Goal: Task Accomplishment & Management: Complete application form

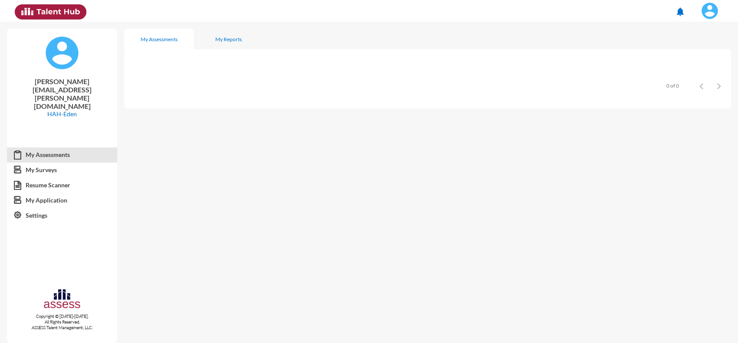
click at [718, 10] on span at bounding box center [710, 10] width 22 height 17
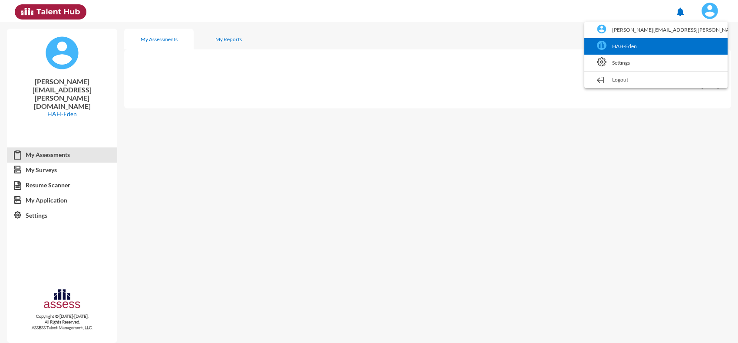
click at [689, 53] on link "HAH-Eden" at bounding box center [655, 46] width 135 height 16
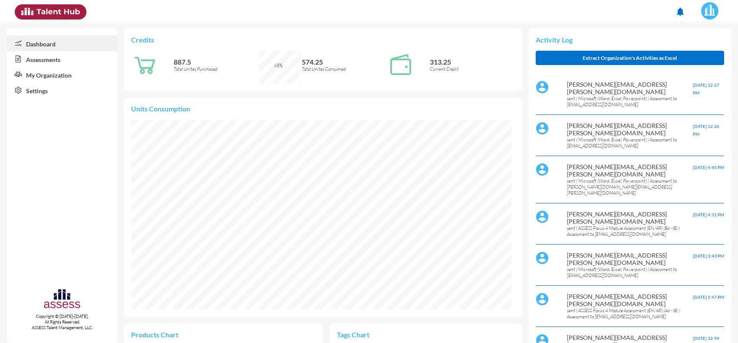
scroll to position [190, 381]
click at [60, 57] on link "Assessments" at bounding box center [62, 59] width 110 height 16
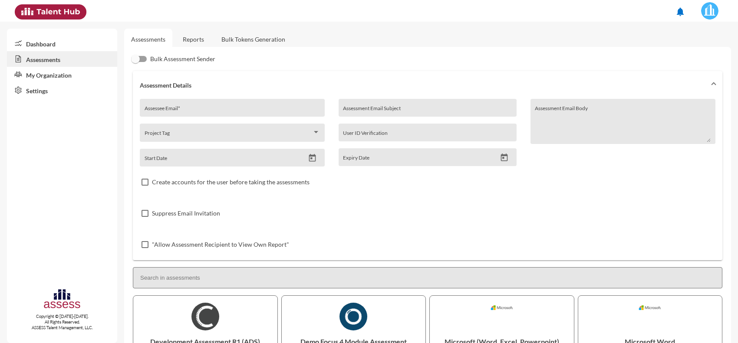
click at [184, 110] on input "Assessee Email *" at bounding box center [232, 111] width 176 height 7
paste input "[EMAIL_ADDRESS][DOMAIN_NAME]"
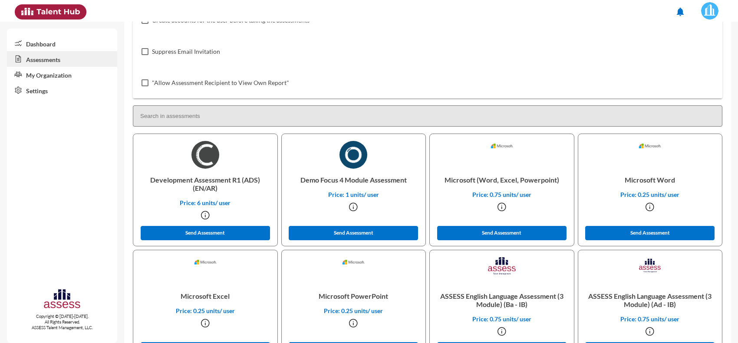
scroll to position [163, 0]
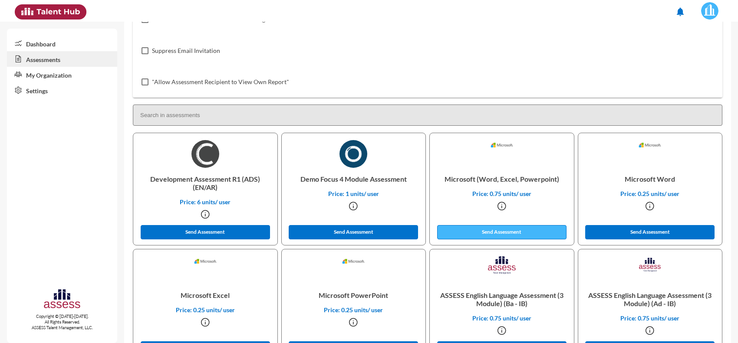
click at [486, 233] on button "Send Assessment" at bounding box center [501, 232] width 129 height 14
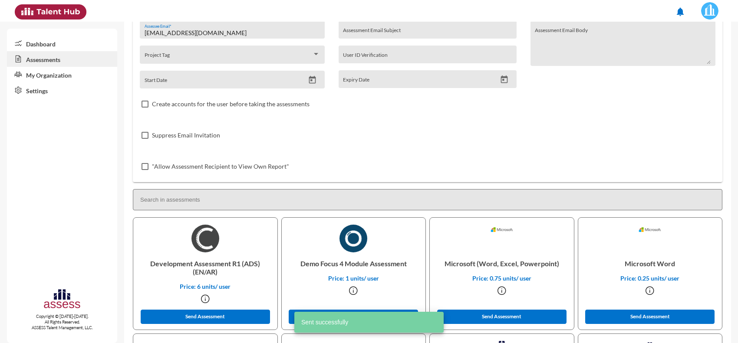
scroll to position [0, 0]
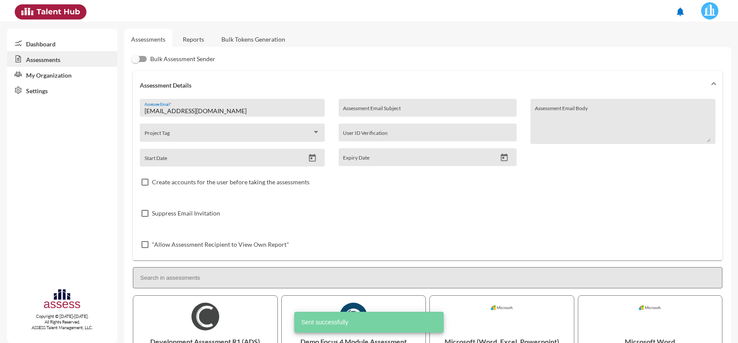
drag, startPoint x: 237, startPoint y: 108, endPoint x: 56, endPoint y: 104, distance: 181.8
click at [56, 104] on mat-sidenav-container "Dashboard Assessments My Organization Settings Copyright © [DATE]-[DATE]. All R…" at bounding box center [369, 183] width 738 height 322
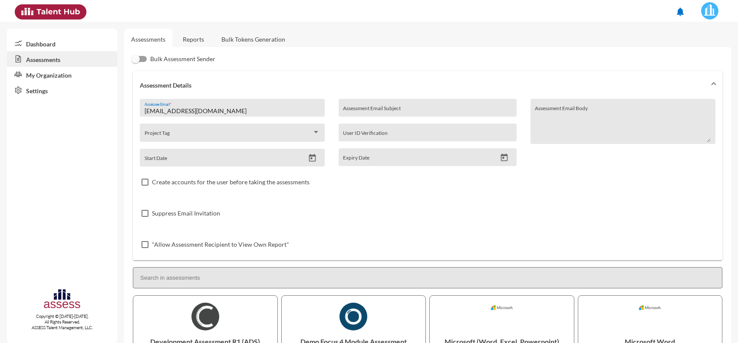
paste input "m435672"
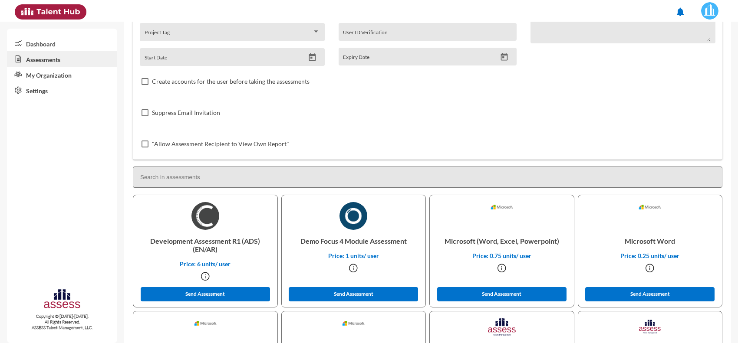
scroll to position [108, 0]
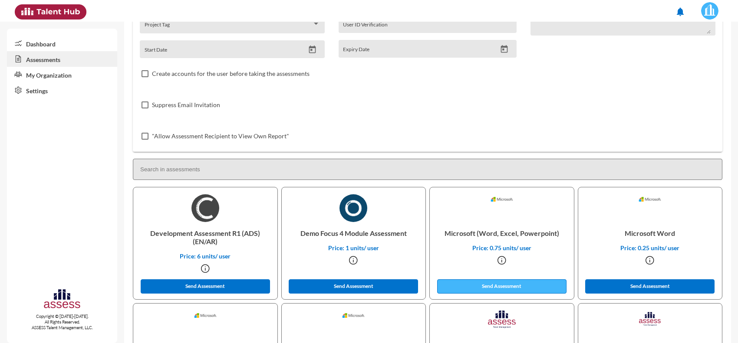
type input "[EMAIL_ADDRESS][DOMAIN_NAME]"
click at [484, 285] on button "Send Assessment" at bounding box center [501, 286] width 129 height 14
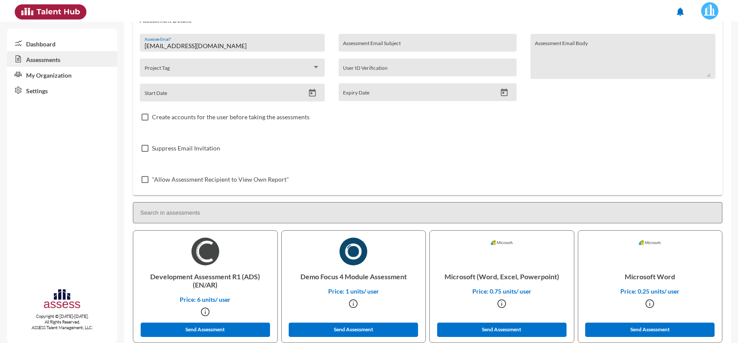
scroll to position [0, 0]
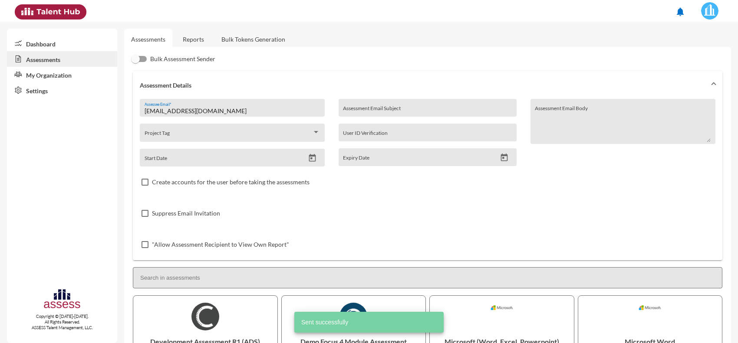
drag, startPoint x: 200, startPoint y: 43, endPoint x: 198, endPoint y: 38, distance: 5.1
click at [200, 43] on link "Reports" at bounding box center [193, 39] width 35 height 21
